Goal: Information Seeking & Learning: Learn about a topic

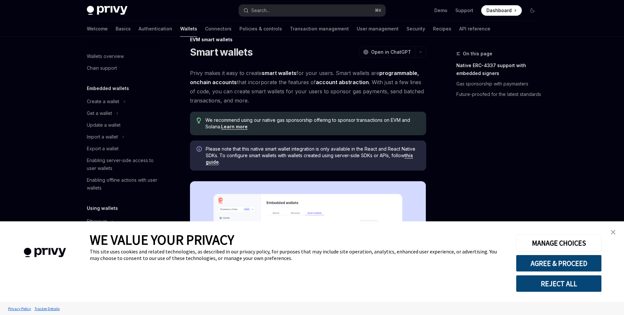
scroll to position [17, 0]
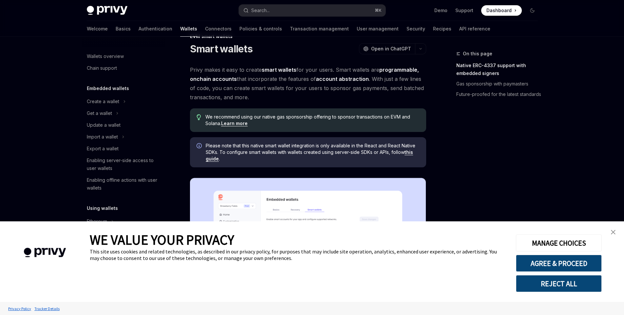
click at [616, 232] on link "close banner" at bounding box center [612, 232] width 13 height 13
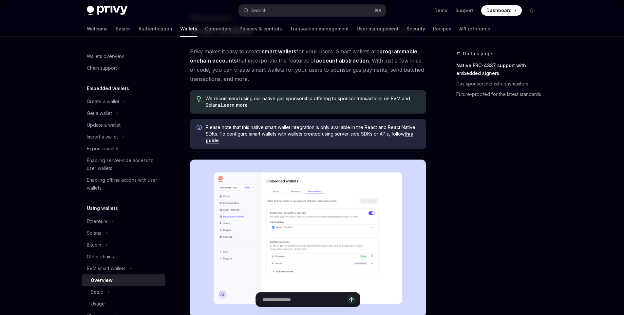
scroll to position [37, 0]
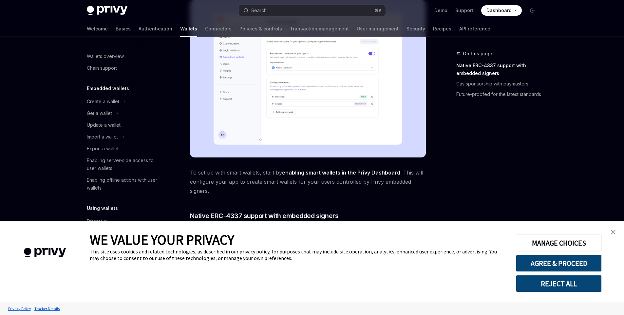
scroll to position [200, 0]
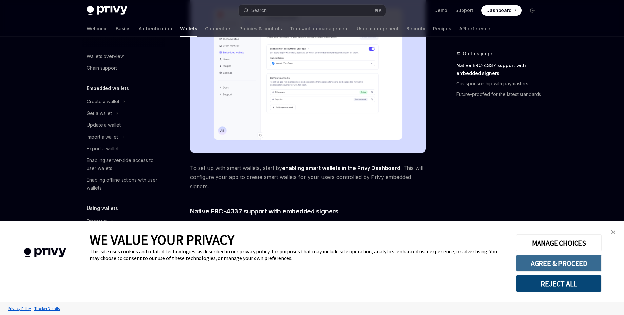
click at [571, 265] on button "AGREE & PROCEED" at bounding box center [559, 263] width 86 height 17
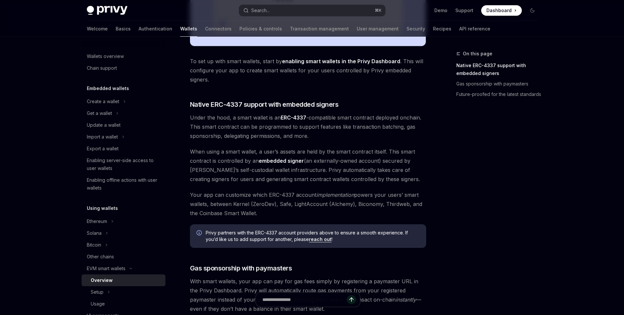
scroll to position [327, 0]
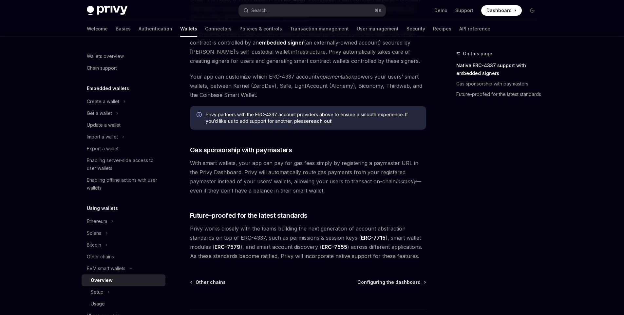
scroll to position [425, 0]
click at [114, 300] on div "Usage" at bounding box center [126, 304] width 71 height 8
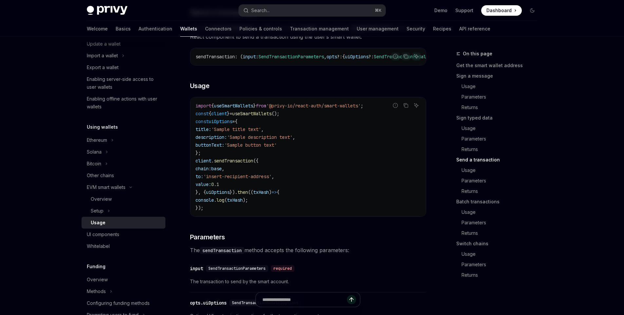
scroll to position [119, 0]
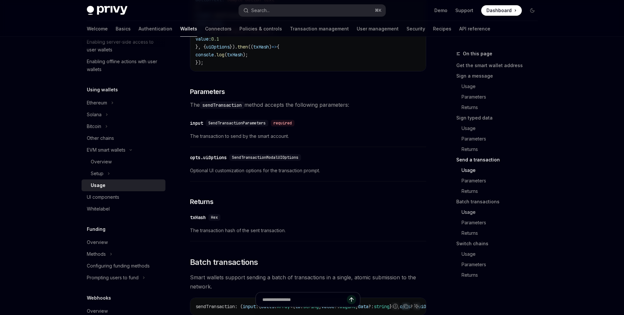
click at [464, 211] on link "Usage" at bounding box center [499, 212] width 86 height 10
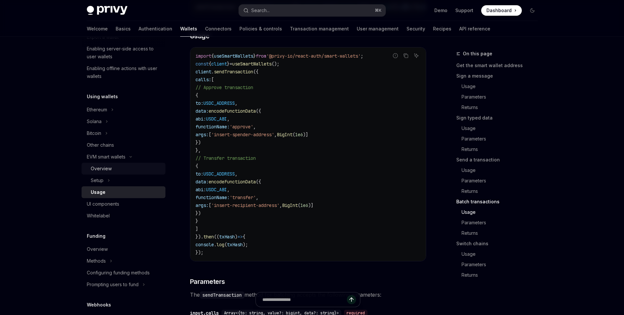
scroll to position [96, 0]
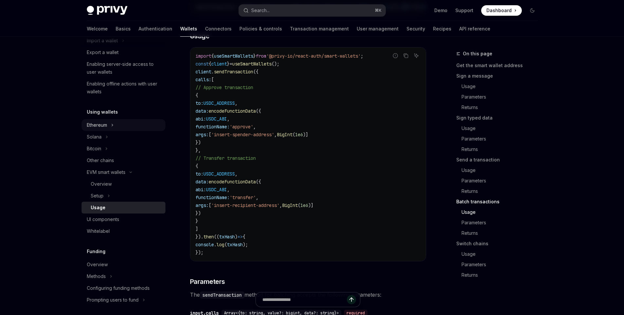
click at [116, 124] on button "Ethereum" at bounding box center [124, 125] width 84 height 12
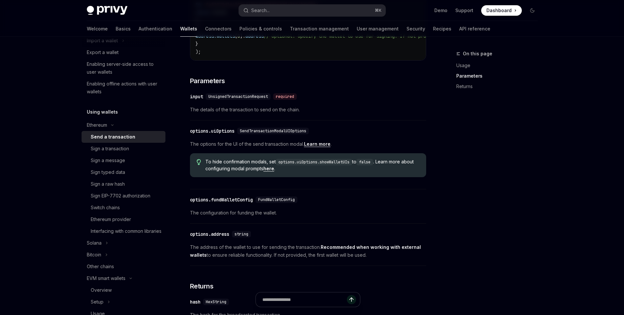
scroll to position [342, 0]
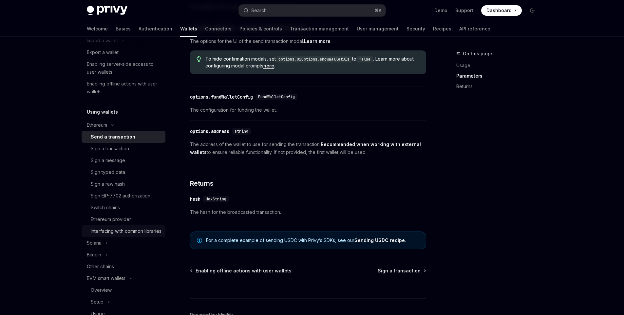
click at [133, 229] on div "Interfacing with common libraries" at bounding box center [126, 231] width 71 height 8
type textarea "*"
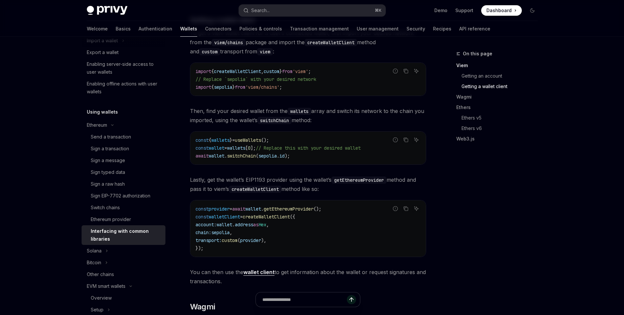
scroll to position [371, 0]
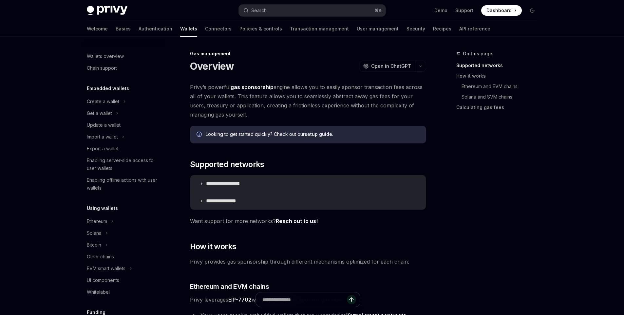
scroll to position [247, 0]
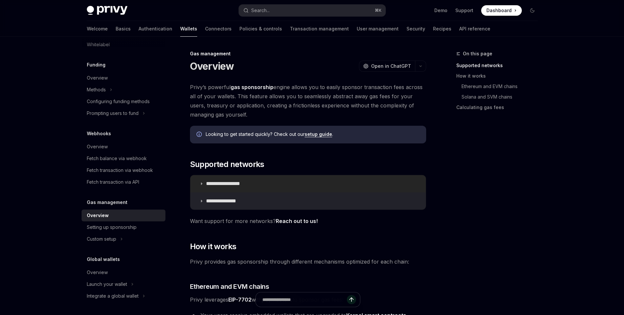
click at [251, 187] on summary "**********" at bounding box center [307, 183] width 235 height 17
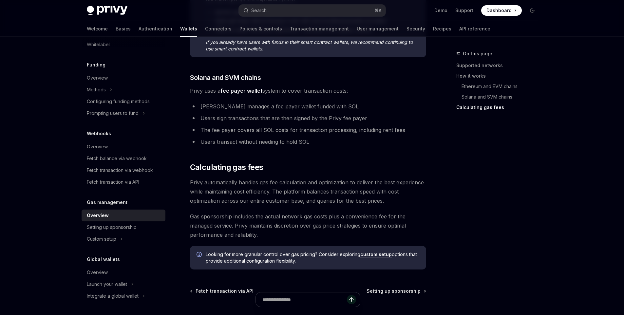
scroll to position [586, 0]
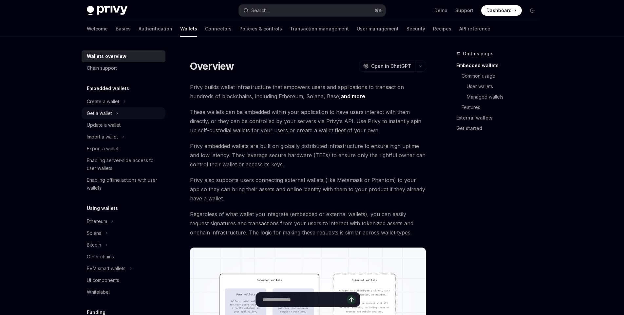
drag, startPoint x: 0, startPoint y: 0, endPoint x: 118, endPoint y: 109, distance: 160.8
click at [118, 109] on icon "Toggle Get a wallet section" at bounding box center [117, 113] width 3 height 8
type textarea "*"
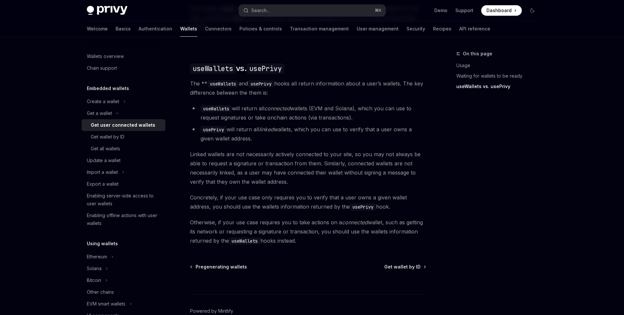
scroll to position [541, 0]
